Goal: Transaction & Acquisition: Purchase product/service

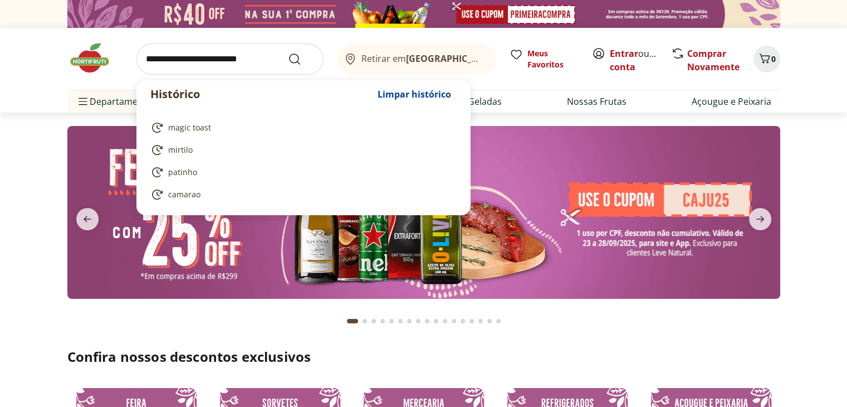
click at [234, 64] on input "search" at bounding box center [229, 58] width 187 height 31
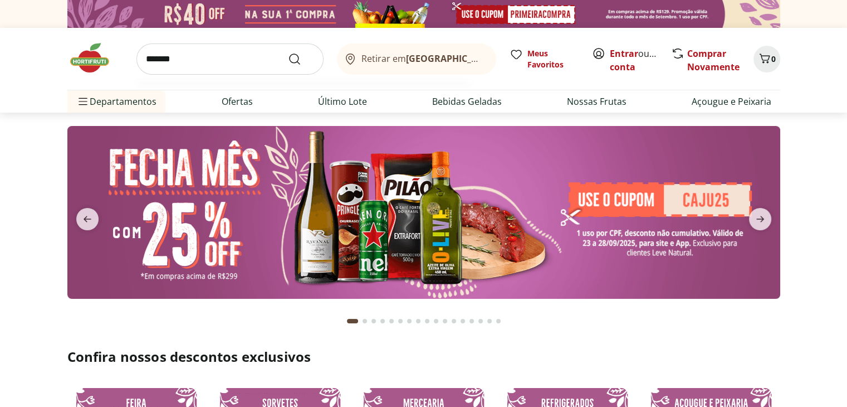
type input "*******"
click at [288, 52] on button "Submit Search" at bounding box center [301, 58] width 27 height 13
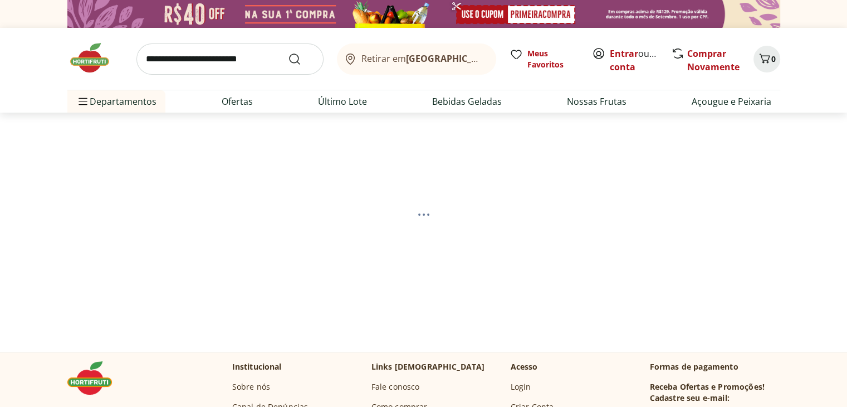
select select "**********"
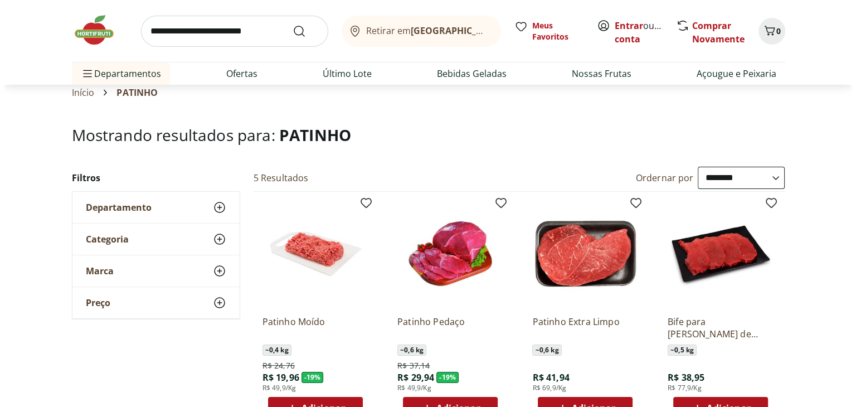
scroll to position [111, 0]
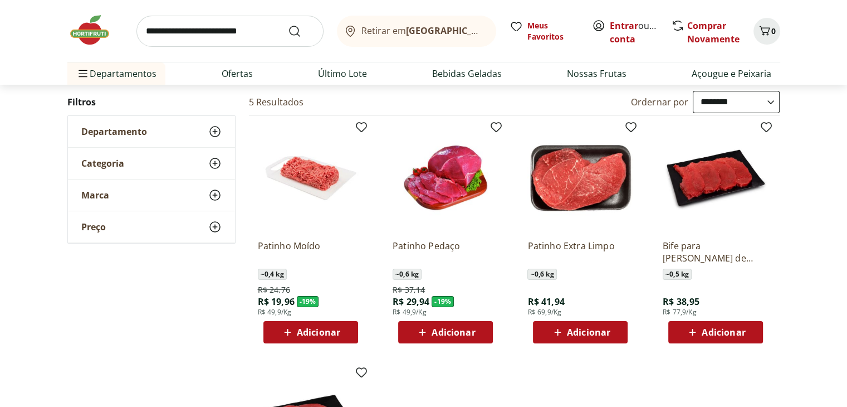
click at [285, 325] on icon at bounding box center [288, 331] width 14 height 13
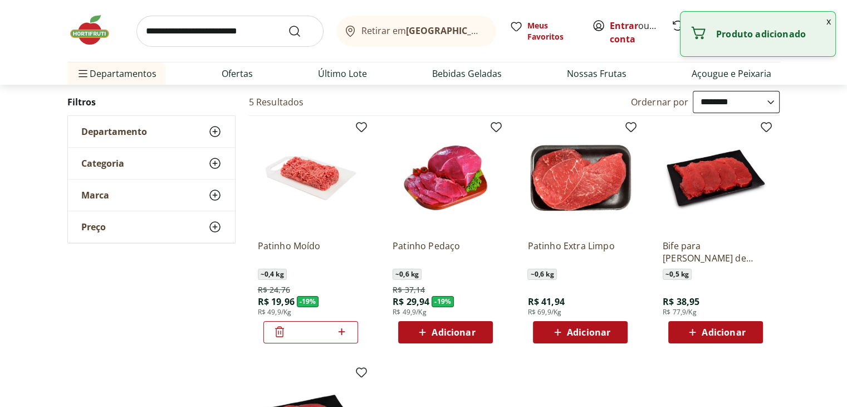
click at [832, 21] on button "x" at bounding box center [828, 21] width 13 height 19
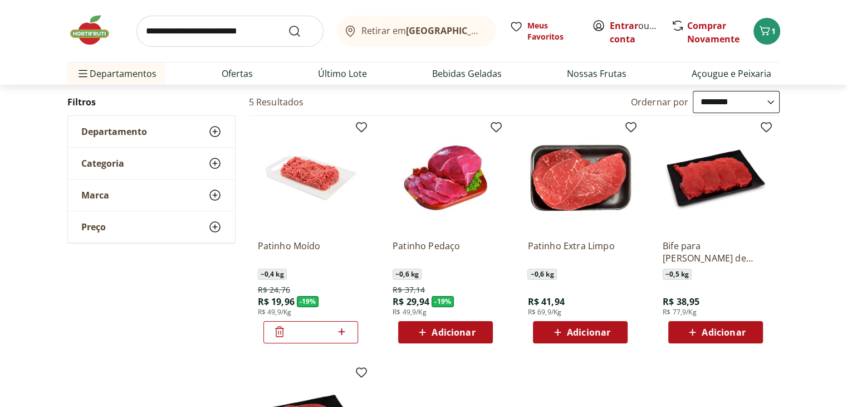
click at [828, 21] on header "Retirar em Rio de Janeiro/RJ Entrar ou Criar conta 1 Retirar em Rio de Janeiro/…" at bounding box center [423, 42] width 847 height 85
click at [782, 26] on div "Retirar em Rio de Janeiro/RJ Meus Favoritos Entrar ou Criar conta Comprar Novam…" at bounding box center [424, 42] width 758 height 85
click at [776, 26] on span "1" at bounding box center [774, 31] width 4 height 11
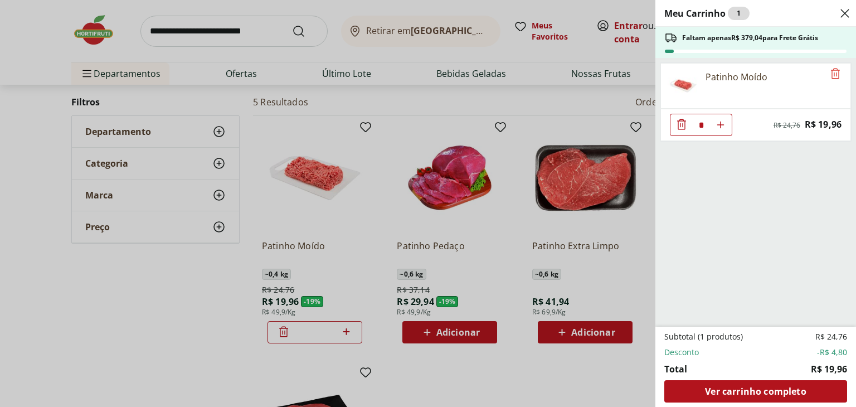
click at [720, 128] on icon "Aumentar Quantidade" at bounding box center [720, 124] width 9 height 9
type input "*"
click at [720, 128] on icon "Aumentar Quantidade" at bounding box center [720, 124] width 9 height 9
type input "*"
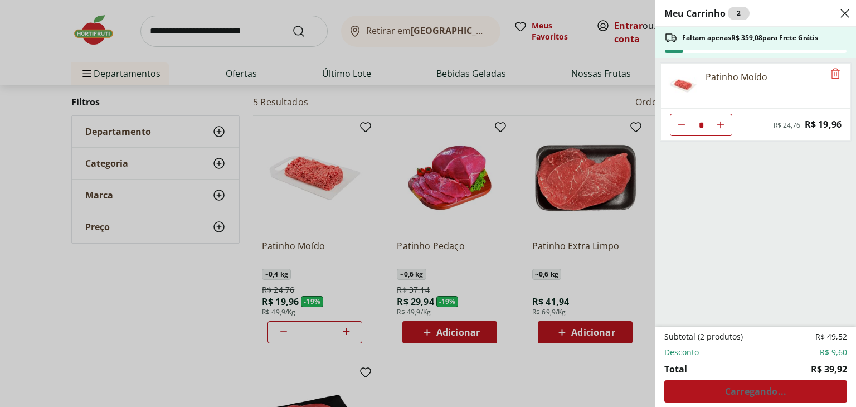
type input "*"
click at [720, 128] on icon "Aumentar Quantidade" at bounding box center [720, 124] width 9 height 9
type input "*"
click at [720, 128] on icon "Aumentar Quantidade" at bounding box center [720, 124] width 9 height 9
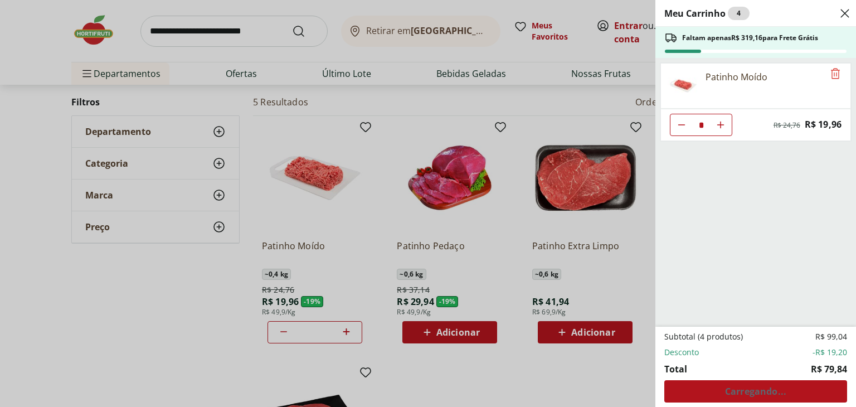
type input "*"
click at [720, 128] on icon "Aumentar Quantidade" at bounding box center [720, 124] width 9 height 9
type input "*"
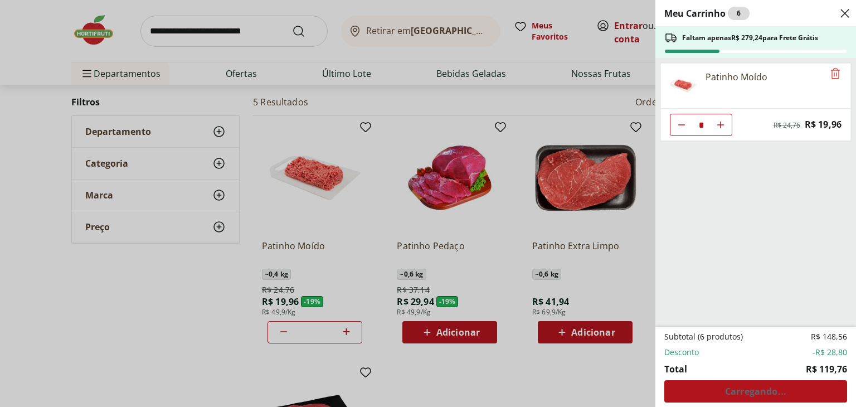
click at [720, 128] on icon "Aumentar Quantidade" at bounding box center [720, 124] width 9 height 9
type input "*"
click at [720, 128] on icon "Aumentar Quantidade" at bounding box center [720, 124] width 9 height 9
type input "*"
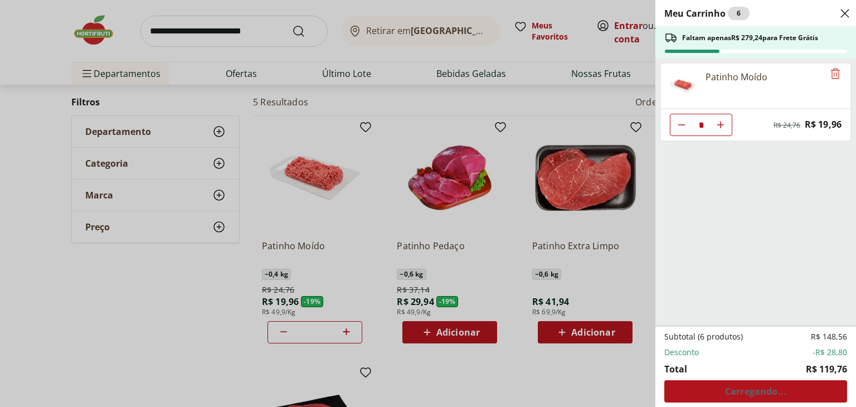
type input "*"
click at [720, 128] on icon "Aumentar Quantidade" at bounding box center [720, 124] width 9 height 9
type input "*"
click at [720, 128] on icon "Aumentar Quantidade" at bounding box center [720, 124] width 9 height 9
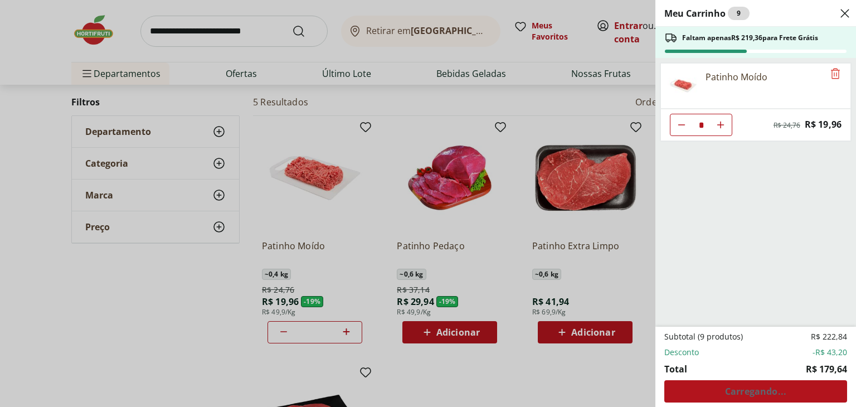
type input "**"
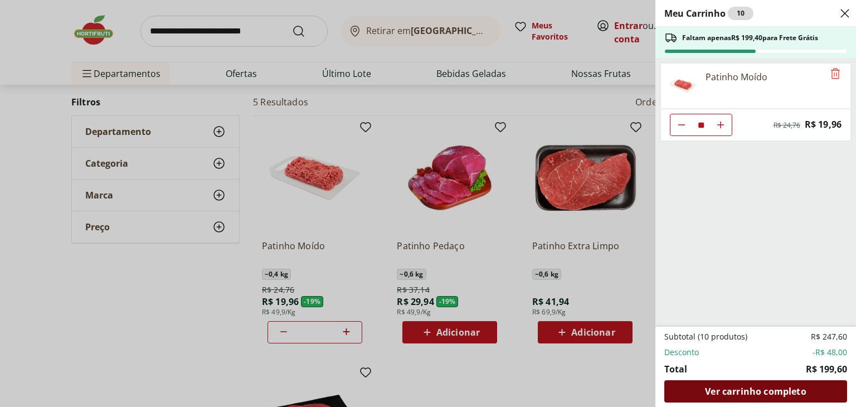
click at [722, 393] on span "Ver carrinho completo" at bounding box center [755, 391] width 101 height 9
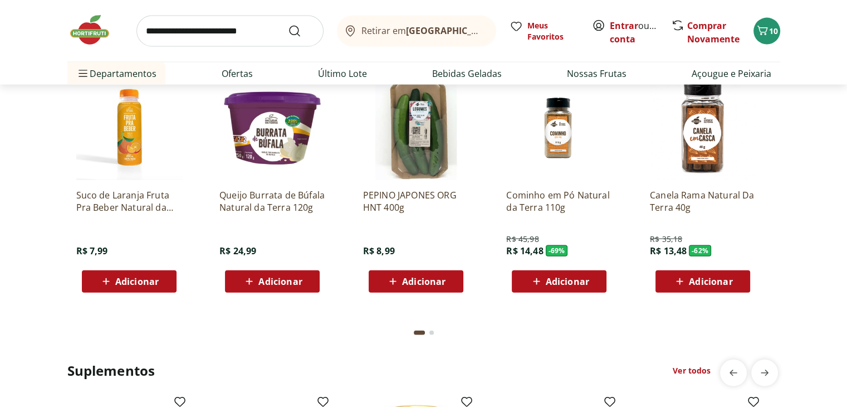
scroll to position [2304, 0]
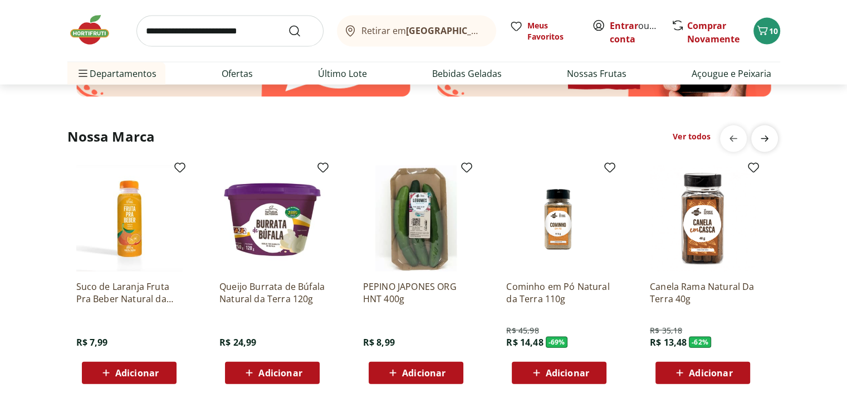
click at [763, 136] on icon "next" at bounding box center [764, 138] width 13 height 13
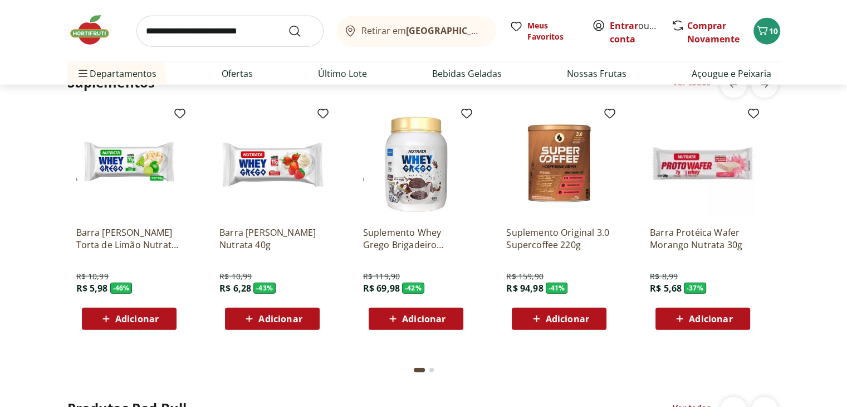
scroll to position [2656, 0]
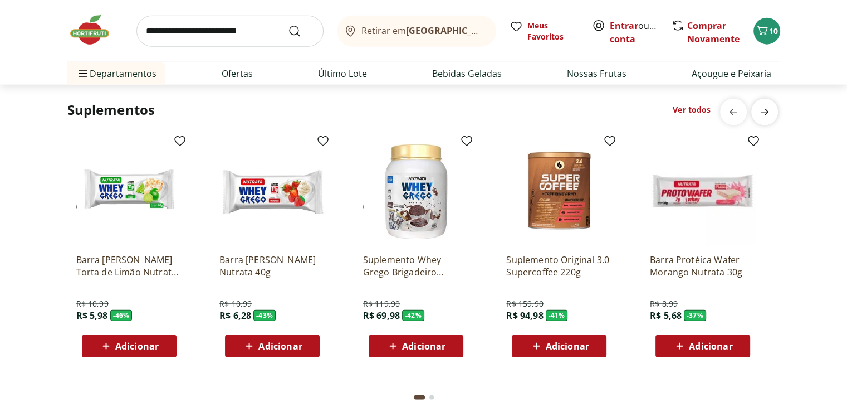
click at [777, 109] on div "next" at bounding box center [765, 112] width 27 height 27
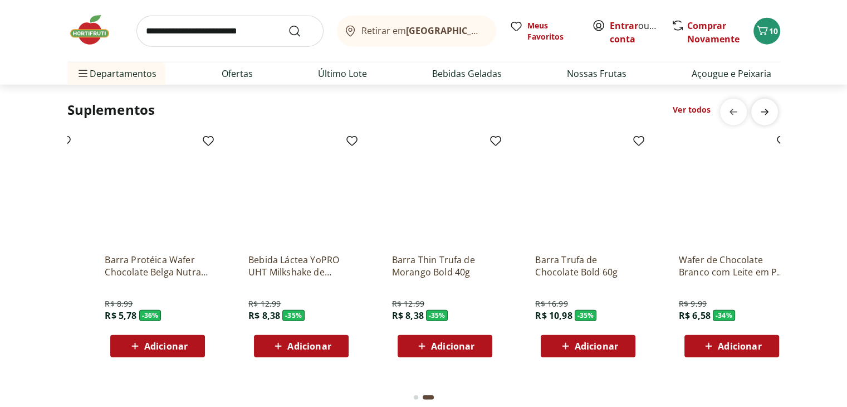
scroll to position [0, 718]
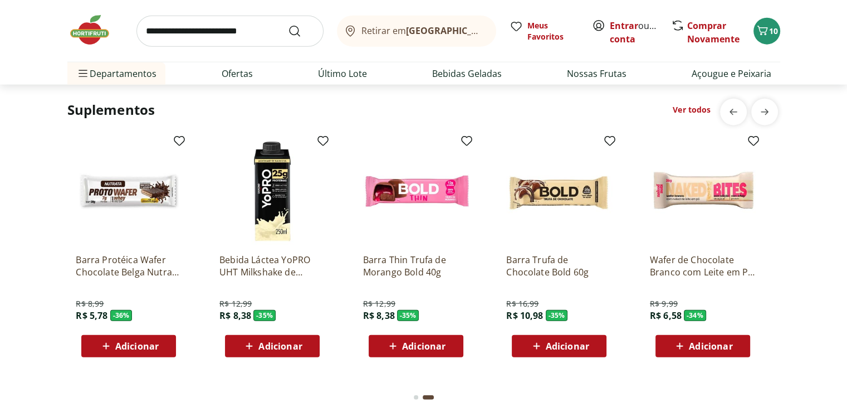
click at [233, 34] on input "search" at bounding box center [229, 31] width 187 height 31
type input "**********"
click at [288, 25] on button "Submit Search" at bounding box center [301, 31] width 27 height 13
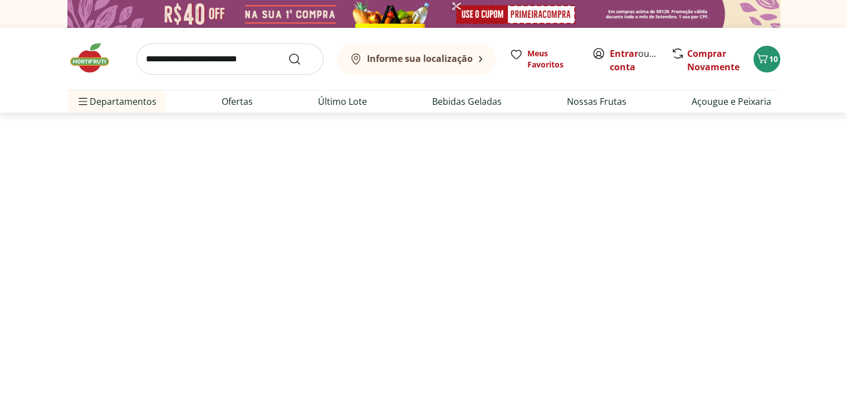
select select "**********"
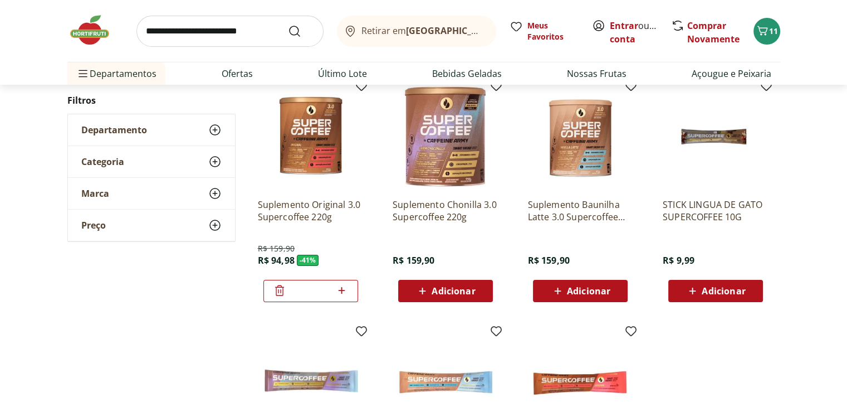
scroll to position [279, 0]
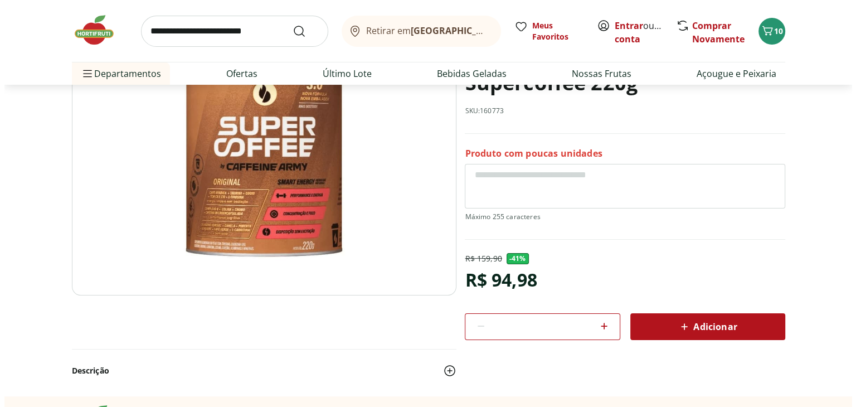
scroll to position [167, 0]
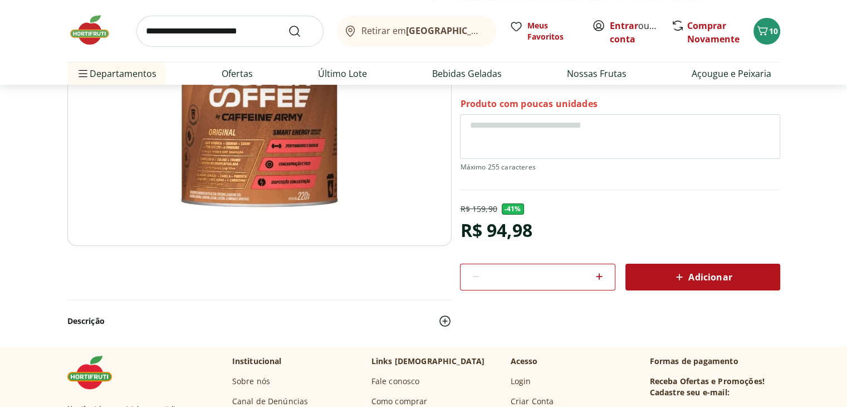
click at [732, 271] on div "Adicionar" at bounding box center [703, 277] width 137 height 20
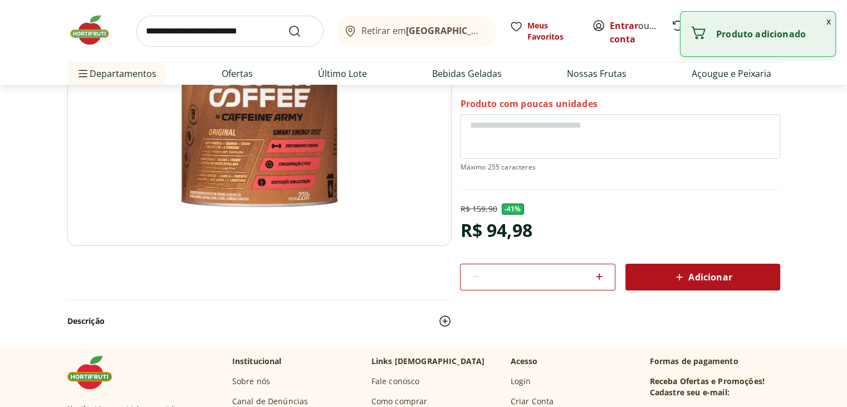
click at [828, 21] on button "x" at bounding box center [828, 21] width 13 height 19
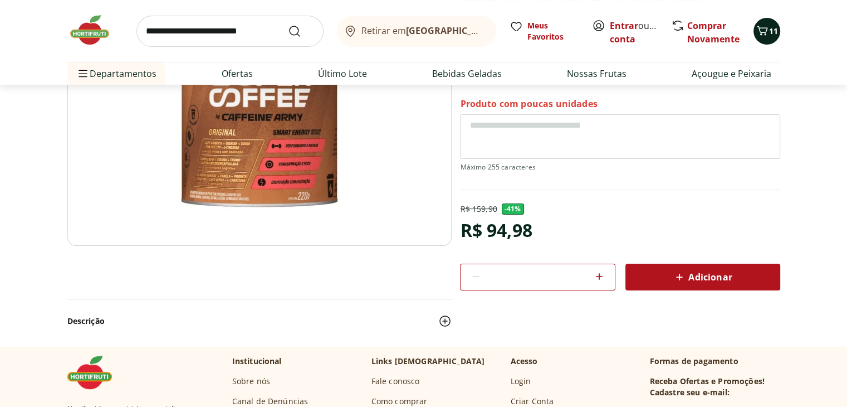
click at [756, 36] on icon "Carrinho" at bounding box center [762, 30] width 13 height 13
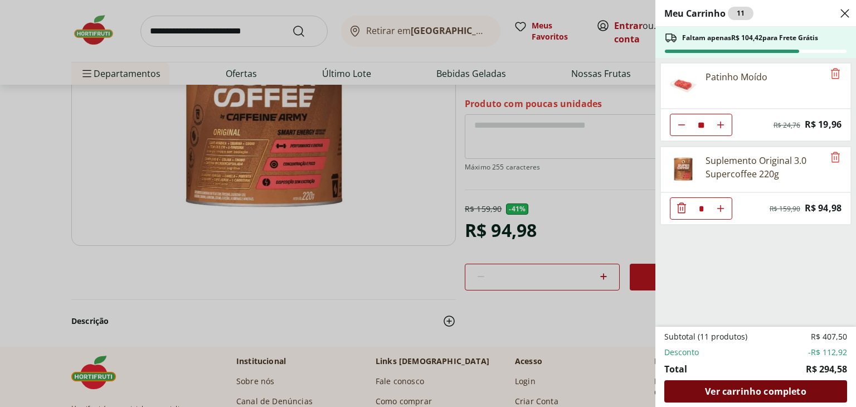
click at [727, 393] on span "Ver carrinho completo" at bounding box center [755, 391] width 101 height 9
